Goal: Transaction & Acquisition: Download file/media

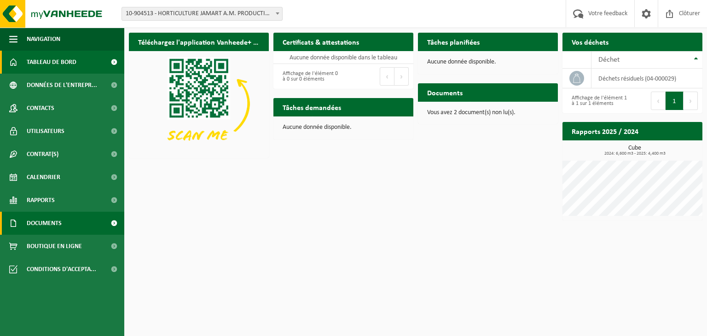
click at [50, 216] on span "Documents" at bounding box center [44, 223] width 35 height 23
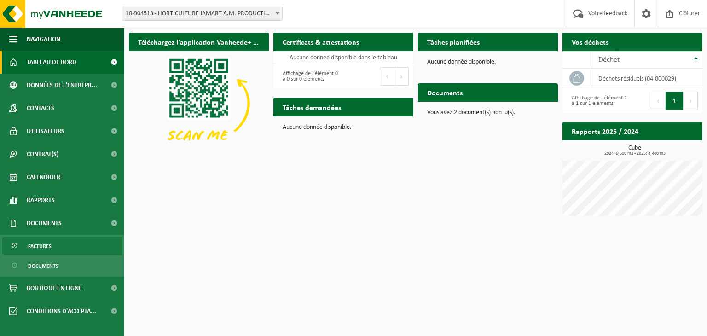
click at [47, 250] on span "Factures" at bounding box center [39, 245] width 23 height 17
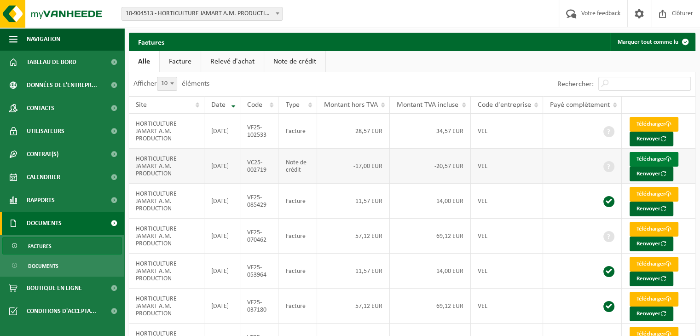
click at [645, 154] on link "Télécharger" at bounding box center [653, 159] width 49 height 15
click at [660, 227] on link "Télécharger" at bounding box center [653, 229] width 49 height 15
click at [646, 126] on link "Télécharger" at bounding box center [653, 124] width 49 height 15
click at [639, 157] on link "Télécharger" at bounding box center [653, 159] width 49 height 15
